Goal: Navigation & Orientation: Find specific page/section

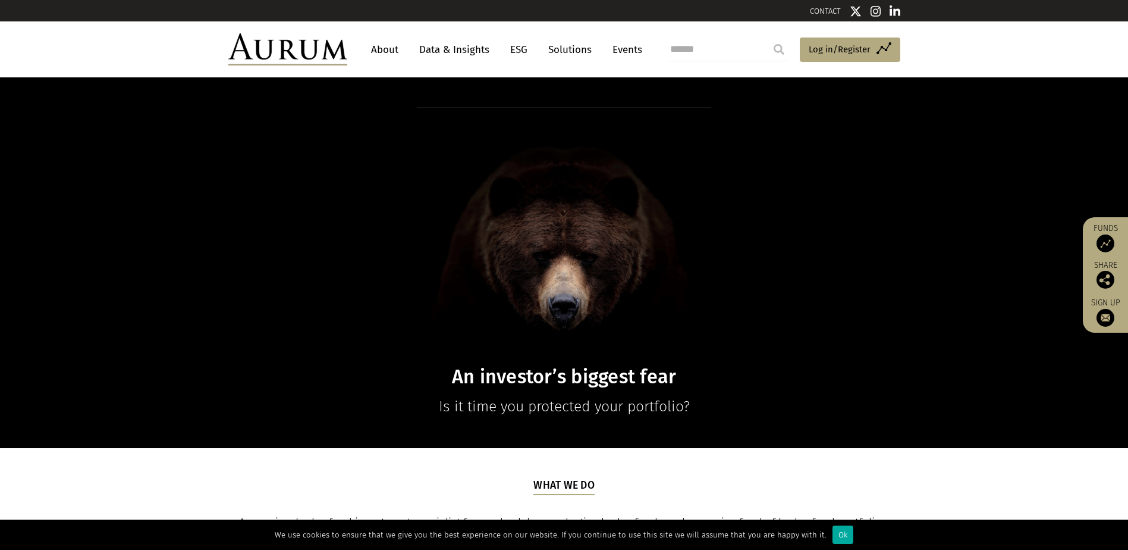
click at [567, 51] on link "Solutions" at bounding box center [569, 50] width 55 height 22
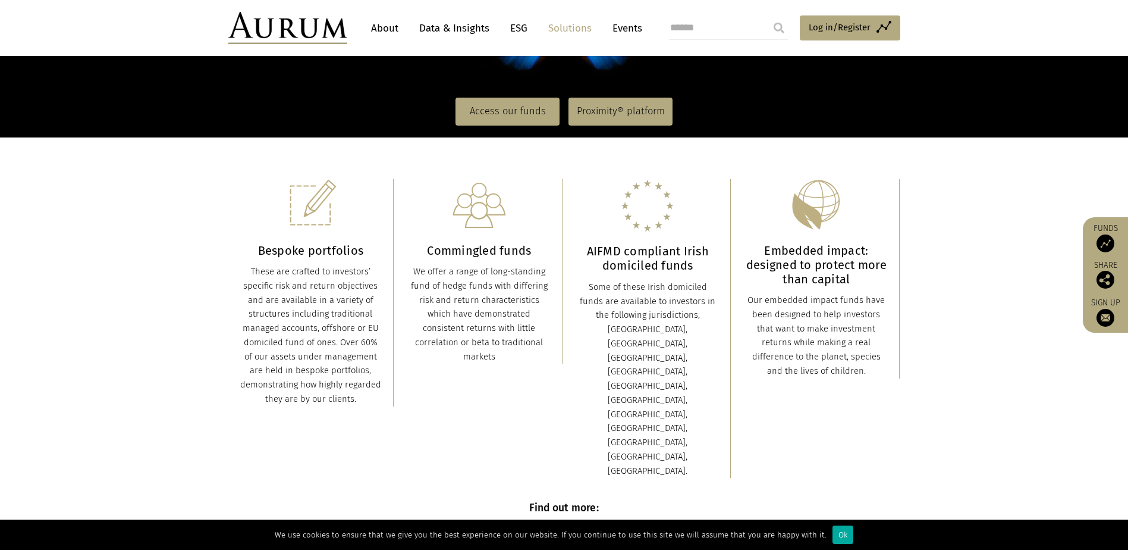
scroll to position [238, 0]
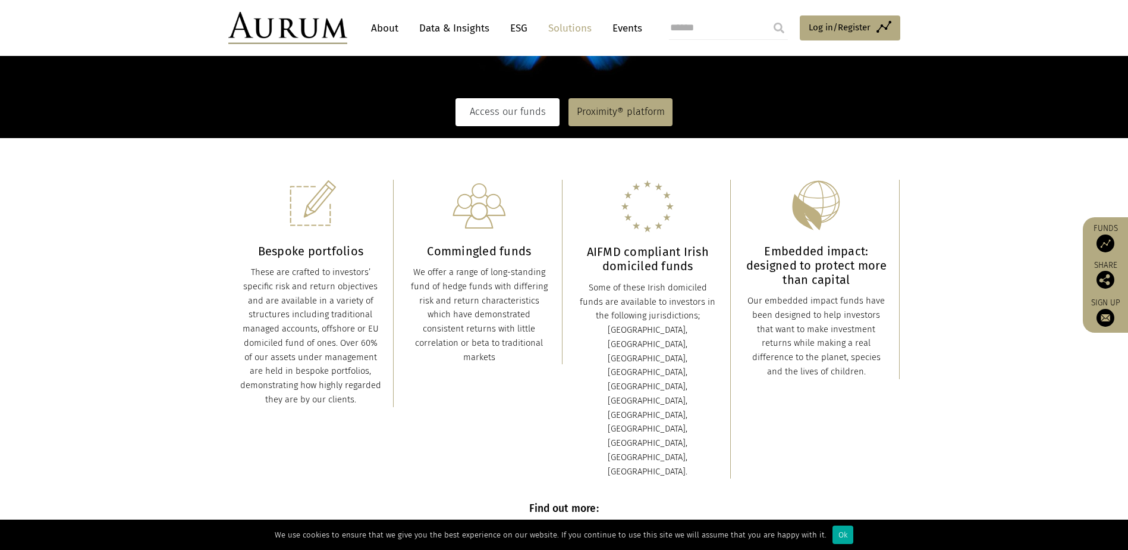
click at [522, 105] on link "Access our funds" at bounding box center [508, 111] width 104 height 27
